Goal: Transaction & Acquisition: Download file/media

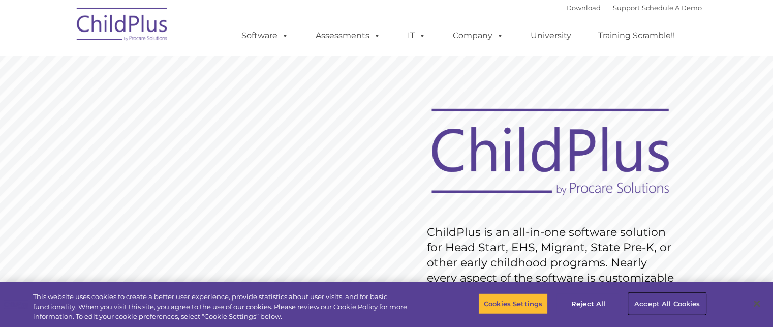
click at [673, 300] on button "Accept All Cookies" at bounding box center [667, 303] width 77 height 21
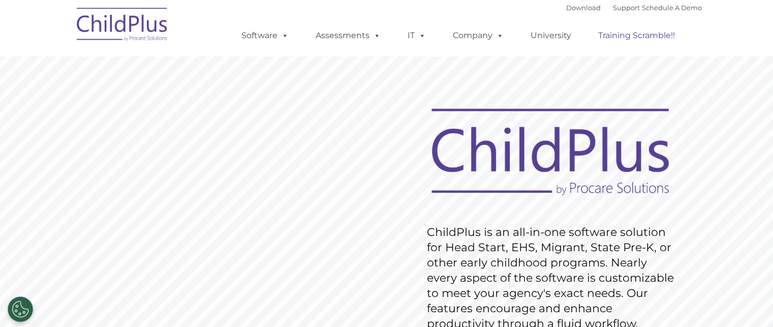
click at [650, 34] on link "Training Scramble!!" at bounding box center [636, 35] width 97 height 20
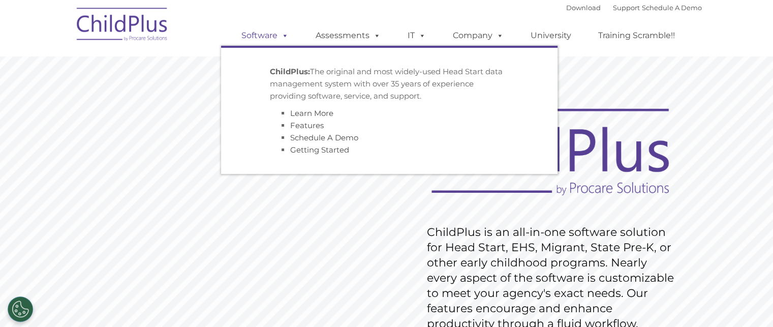
click at [255, 36] on link "Software" at bounding box center [265, 35] width 68 height 20
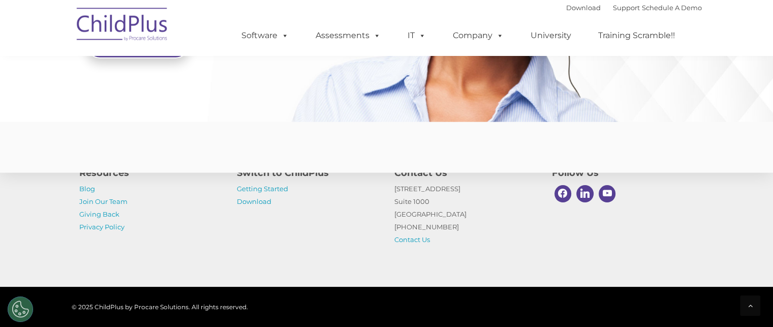
scroll to position [2551, 0]
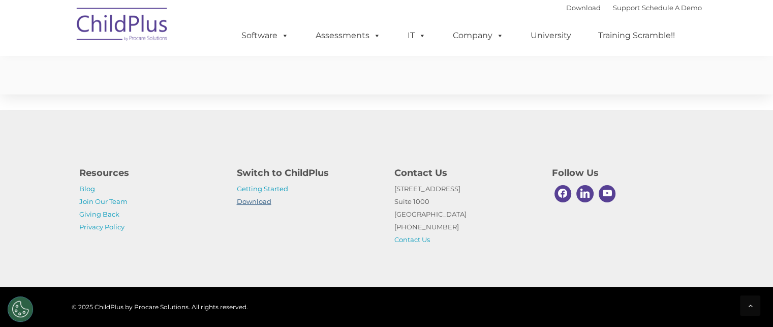
click at [258, 200] on link "Download" at bounding box center [254, 201] width 35 height 8
